Goal: Find specific page/section: Find specific page/section

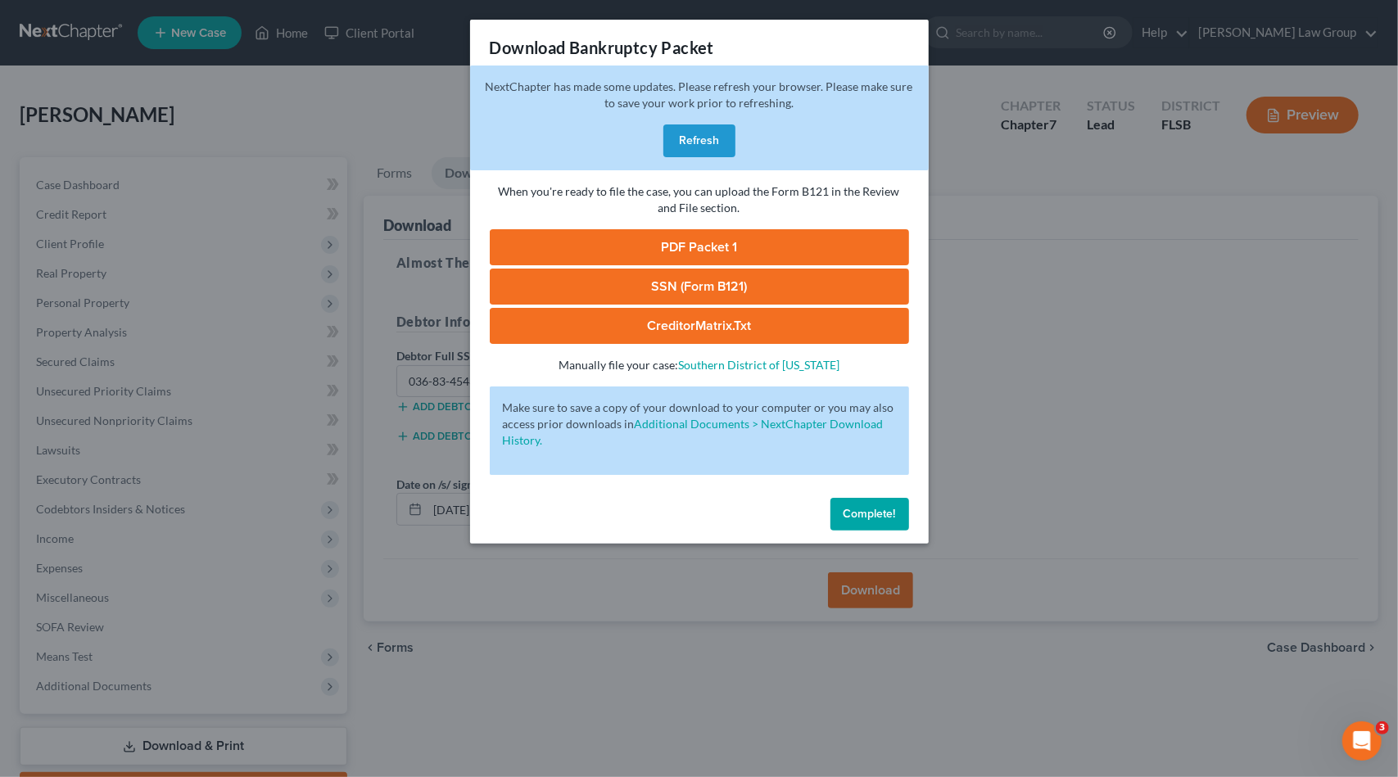
click at [887, 514] on span "Complete!" at bounding box center [870, 514] width 52 height 14
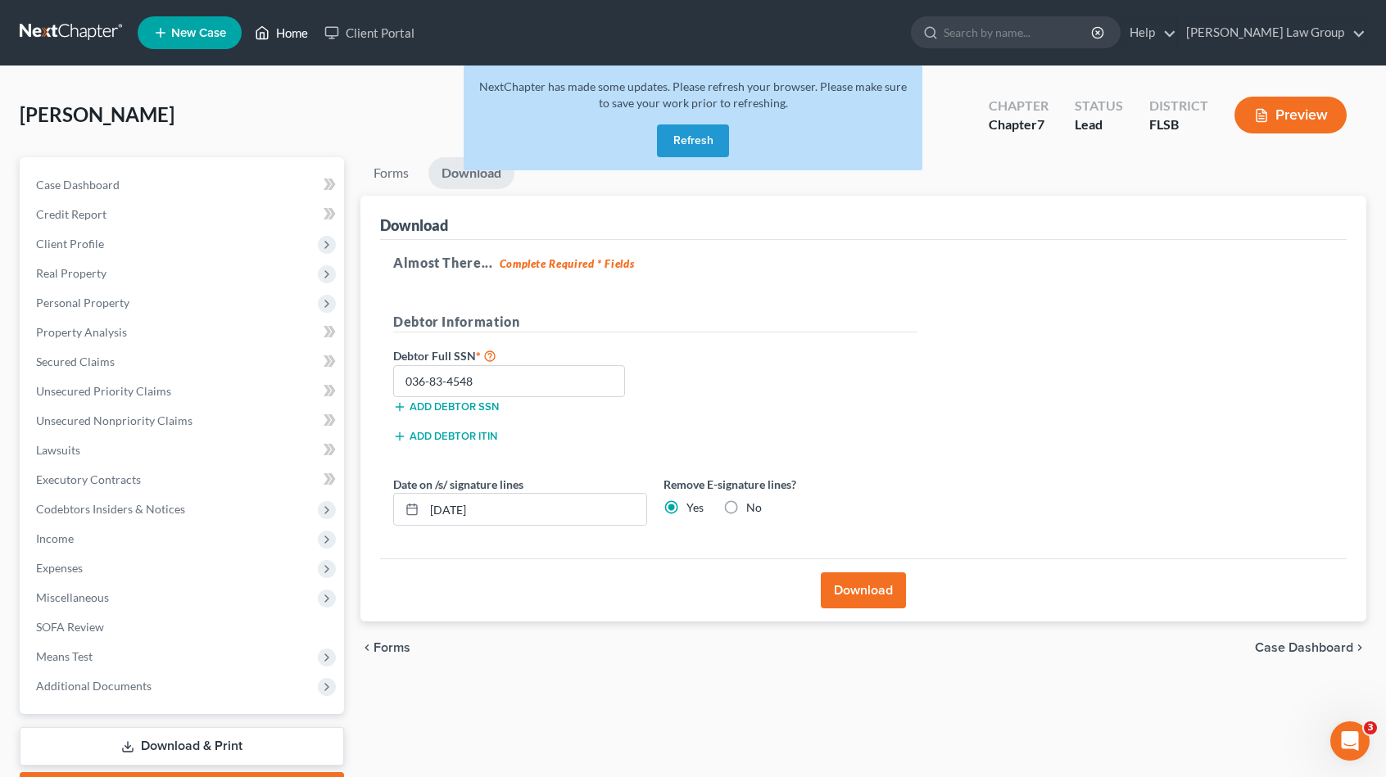
click at [283, 30] on link "Home" at bounding box center [282, 32] width 70 height 29
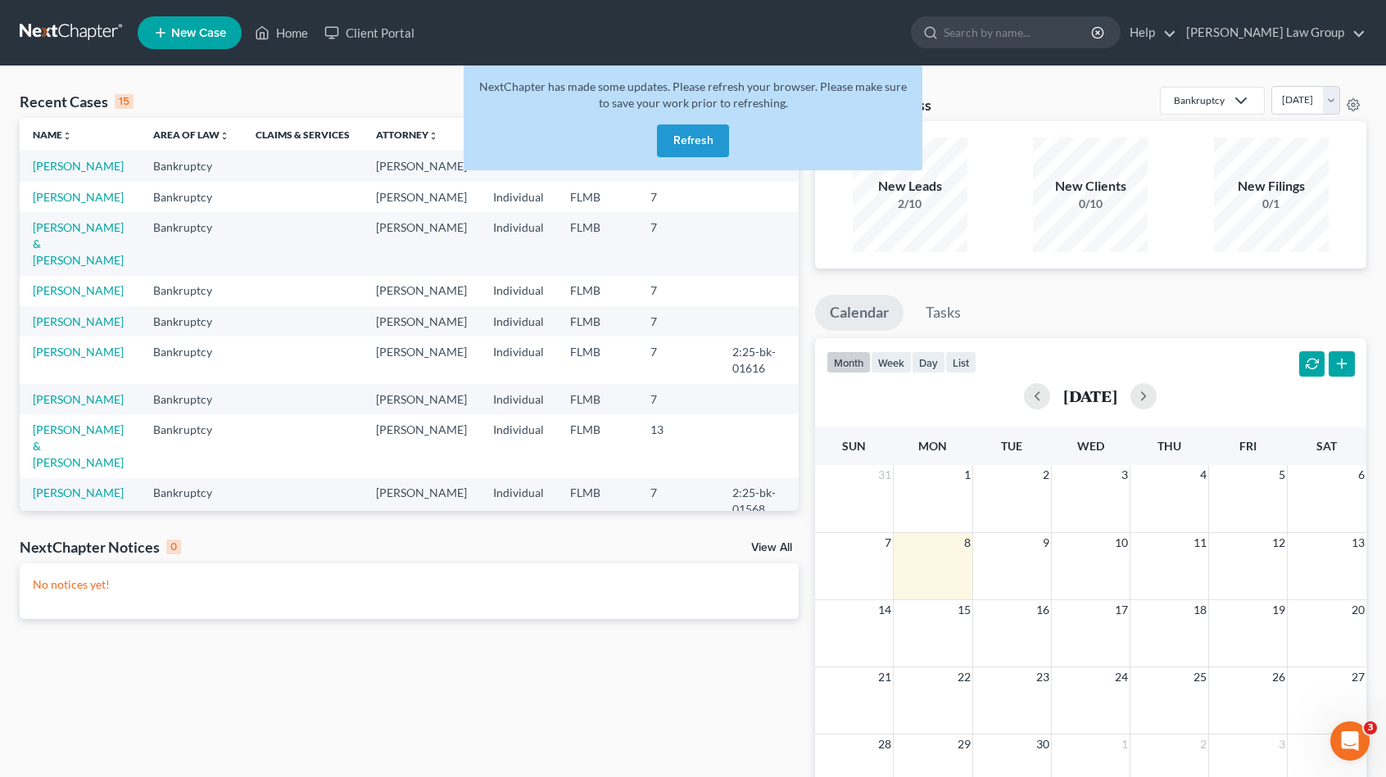
click at [691, 138] on button "Refresh" at bounding box center [693, 140] width 72 height 33
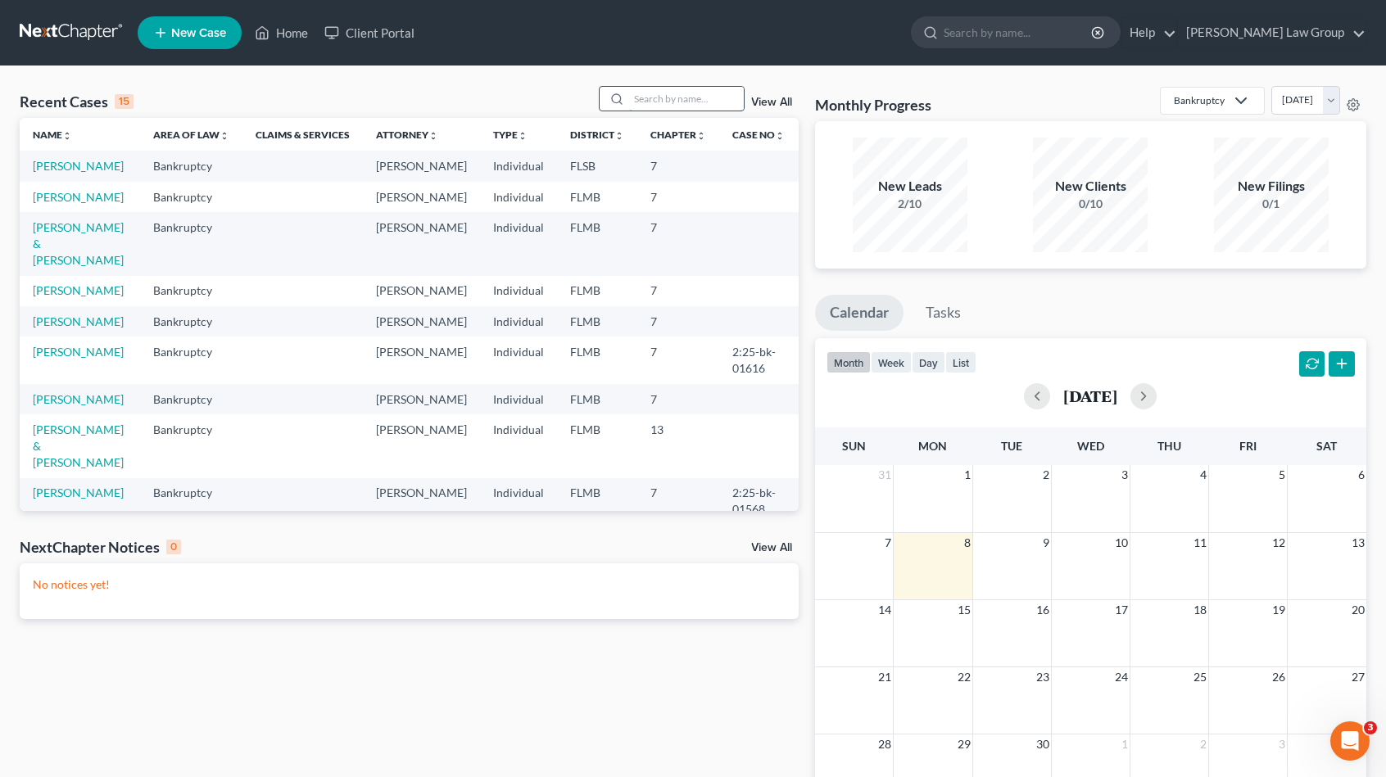
click at [693, 96] on input "search" at bounding box center [686, 99] width 115 height 24
type input "fox"
